Goal: Transaction & Acquisition: Register for event/course

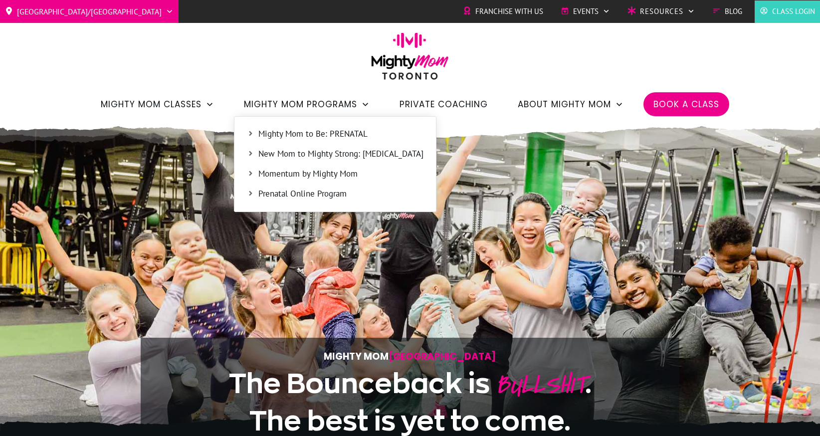
click at [338, 133] on span "Mighty Mom to Be: PRENATAL" at bounding box center [340, 134] width 165 height 13
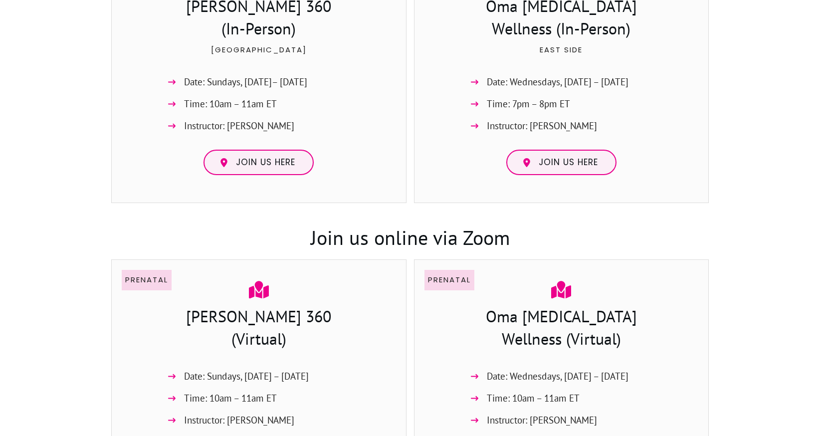
scroll to position [846, 0]
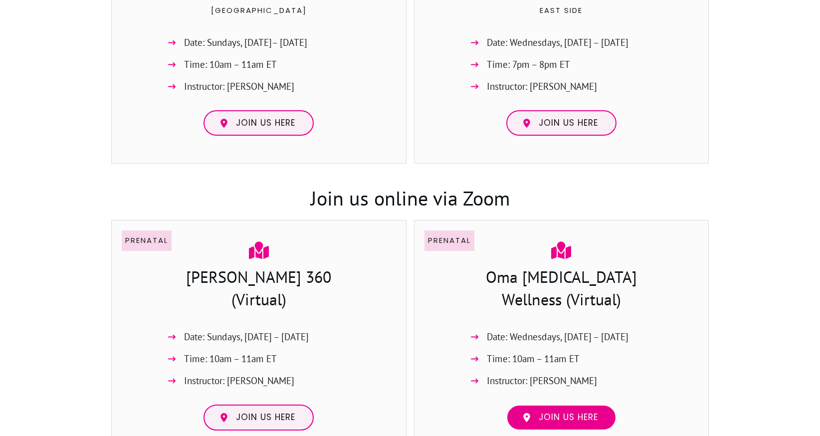
click at [579, 418] on span "Join us here" at bounding box center [568, 417] width 59 height 11
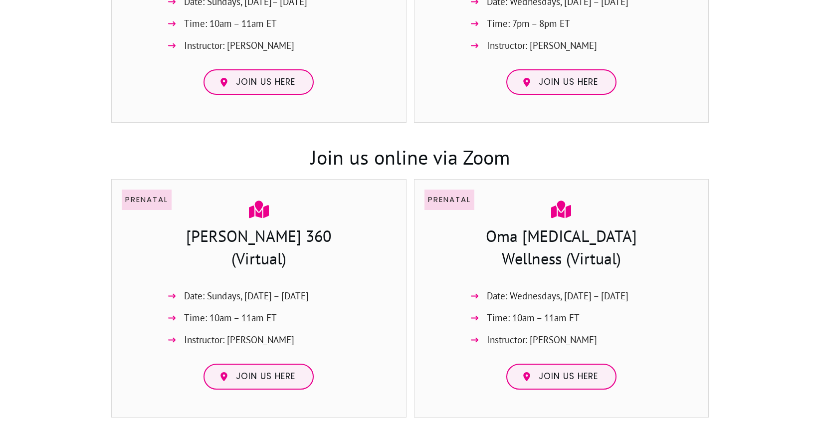
scroll to position [1001, 0]
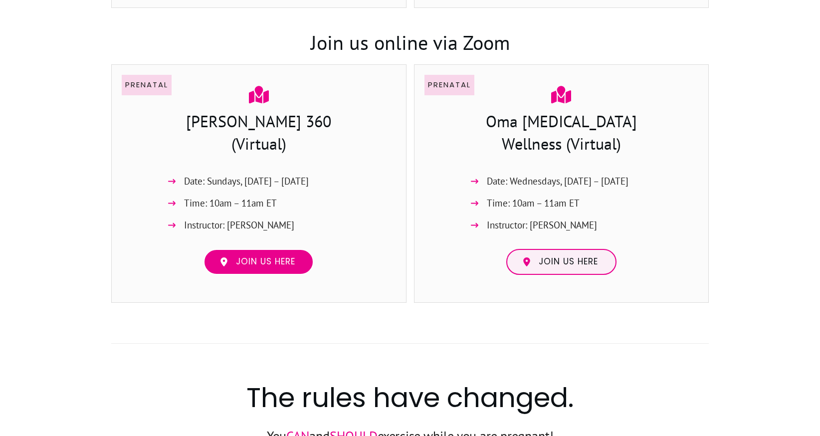
click at [270, 267] on link "Join us here" at bounding box center [258, 262] width 110 height 26
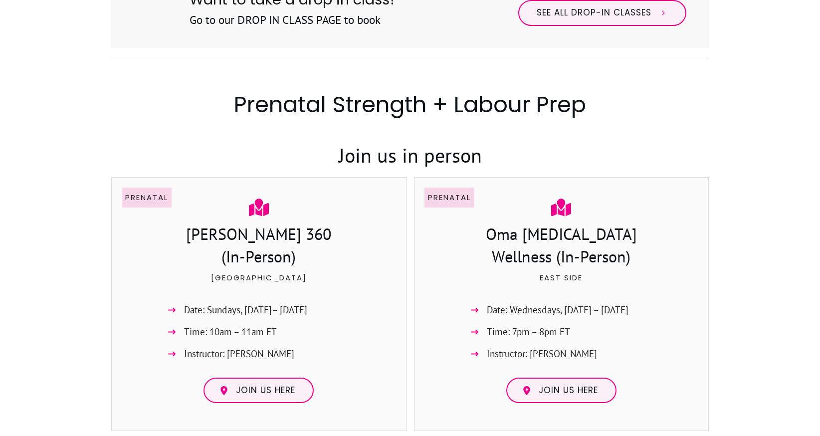
scroll to position [470, 0]
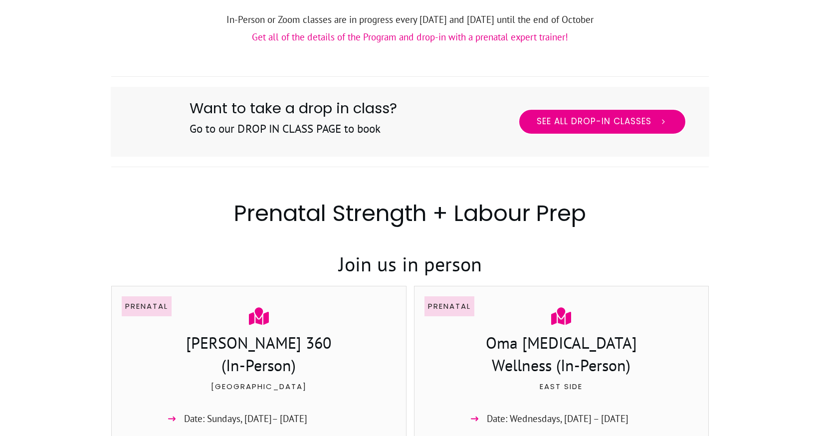
click at [587, 120] on span "See All Drop-in Classes" at bounding box center [594, 121] width 115 height 11
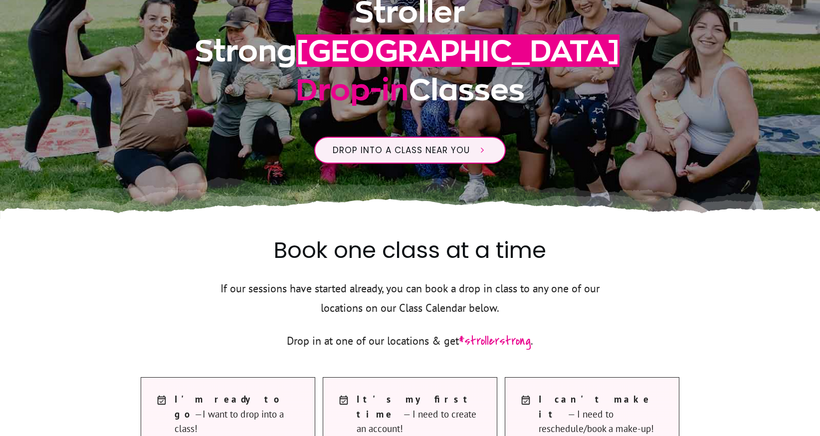
scroll to position [109, 0]
